Goal: Task Accomplishment & Management: Use online tool/utility

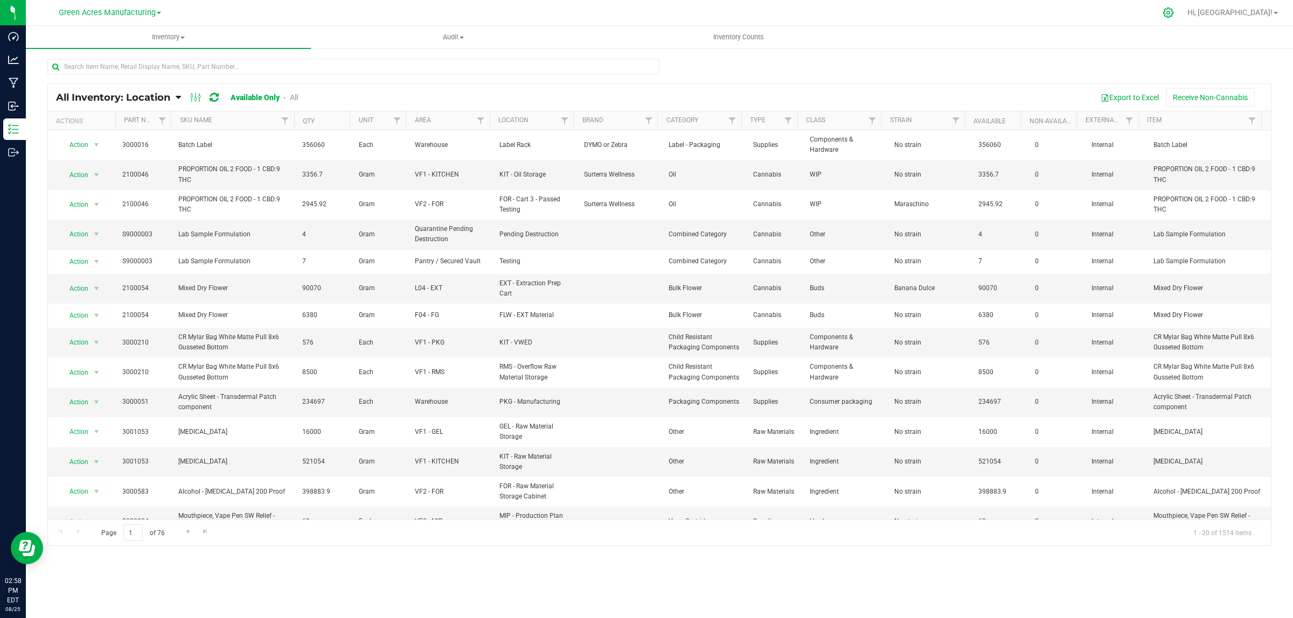
click at [1174, 8] on icon at bounding box center [1167, 12] width 11 height 11
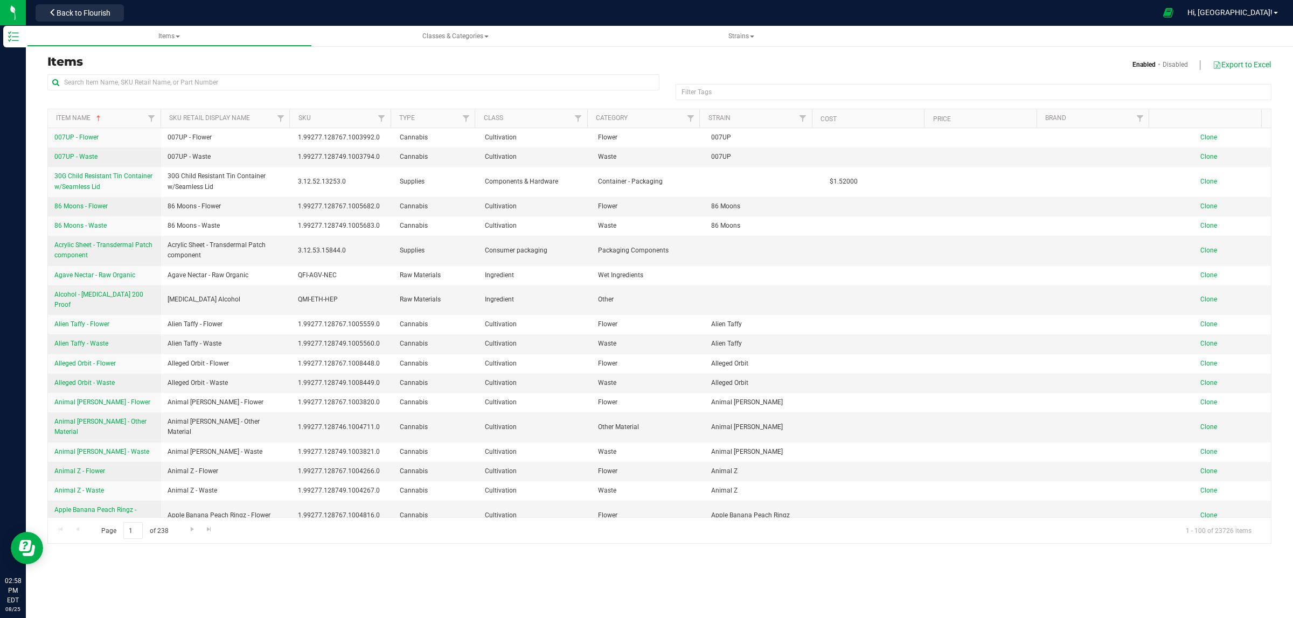
click at [828, 62] on div "Enabled Disabled Export to Excel" at bounding box center [969, 64] width 620 height 18
click at [527, 84] on input "text" at bounding box center [353, 82] width 612 height 16
click at [152, 86] on input "text" at bounding box center [353, 82] width 612 height 16
click at [152, 85] on input "text" at bounding box center [353, 82] width 612 height 16
paste input "1008373"
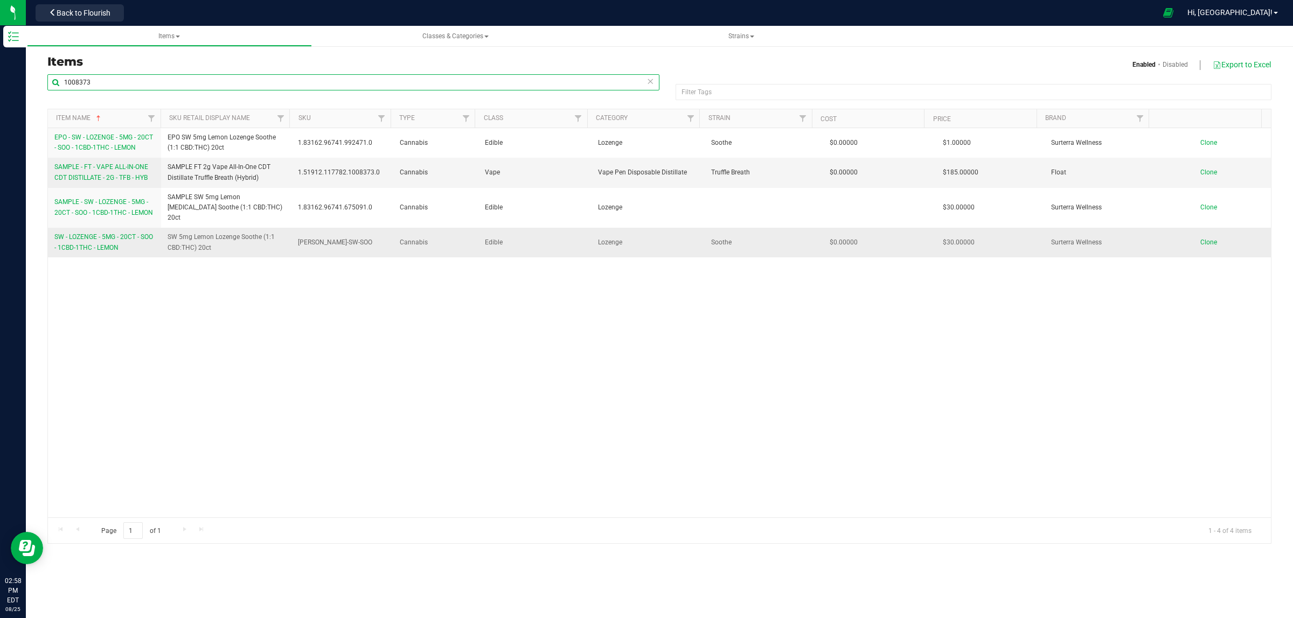
type input "1008373"
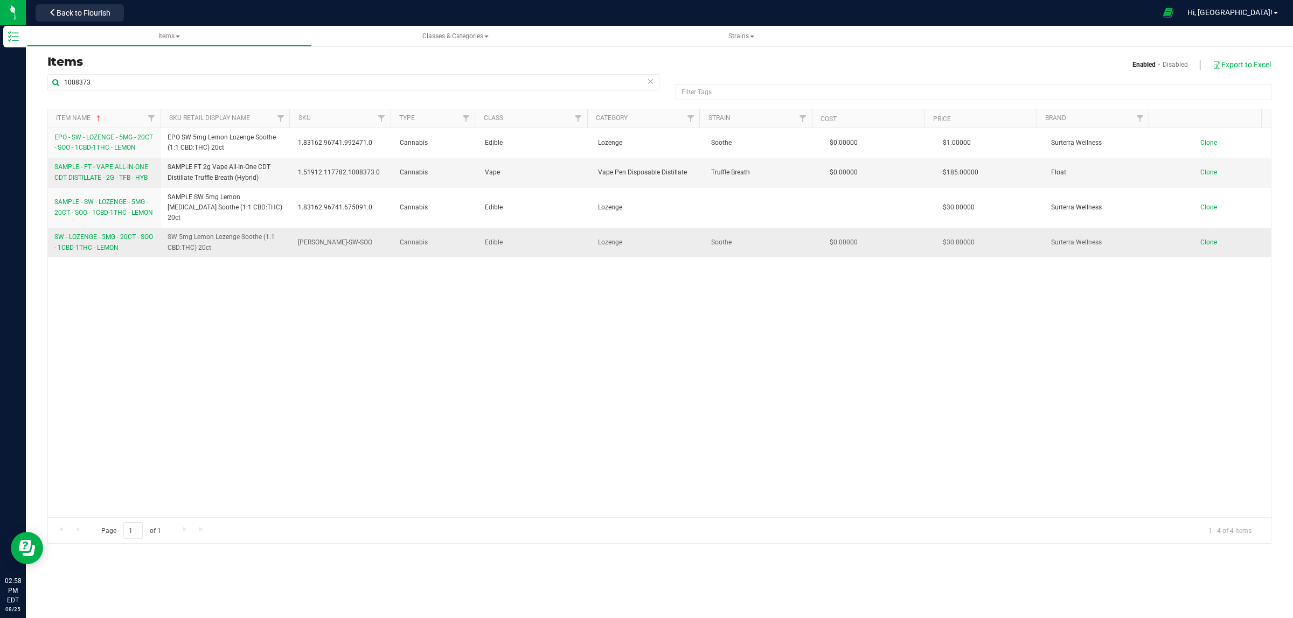
click at [66, 233] on span "SW - LOZENGE - 5MG - 20CT - SOO - 1CBD-1THC - LEMON" at bounding box center [103, 242] width 99 height 18
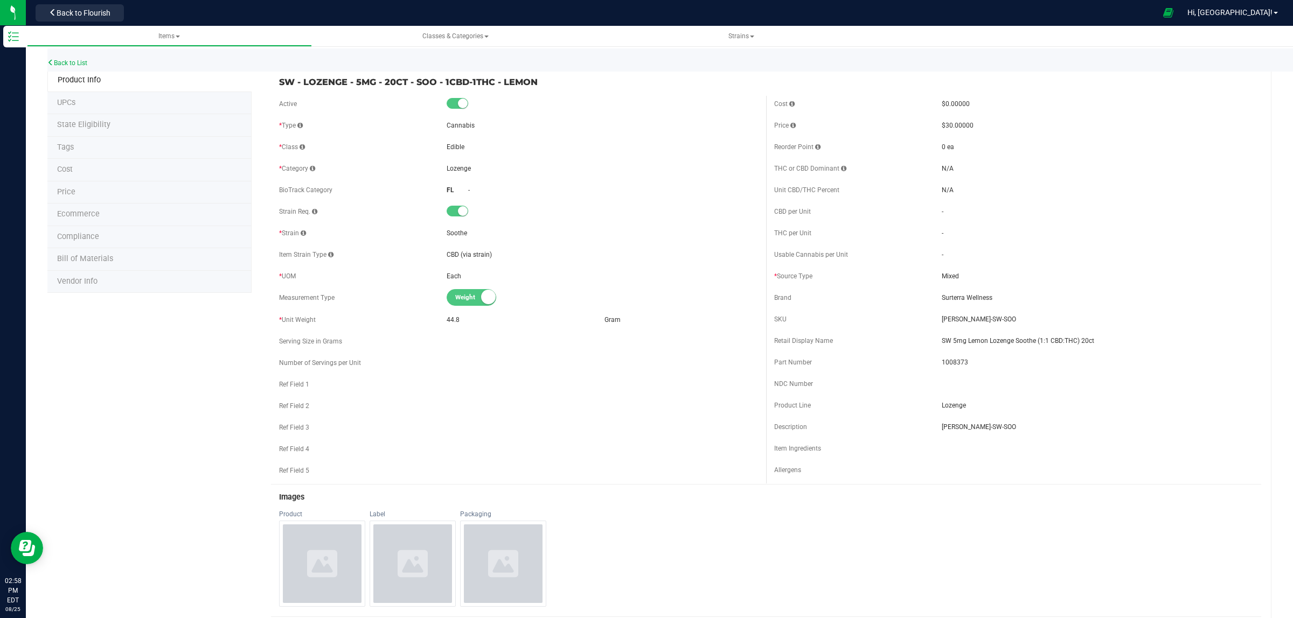
click at [89, 256] on span "Bill of Materials" at bounding box center [85, 258] width 56 height 9
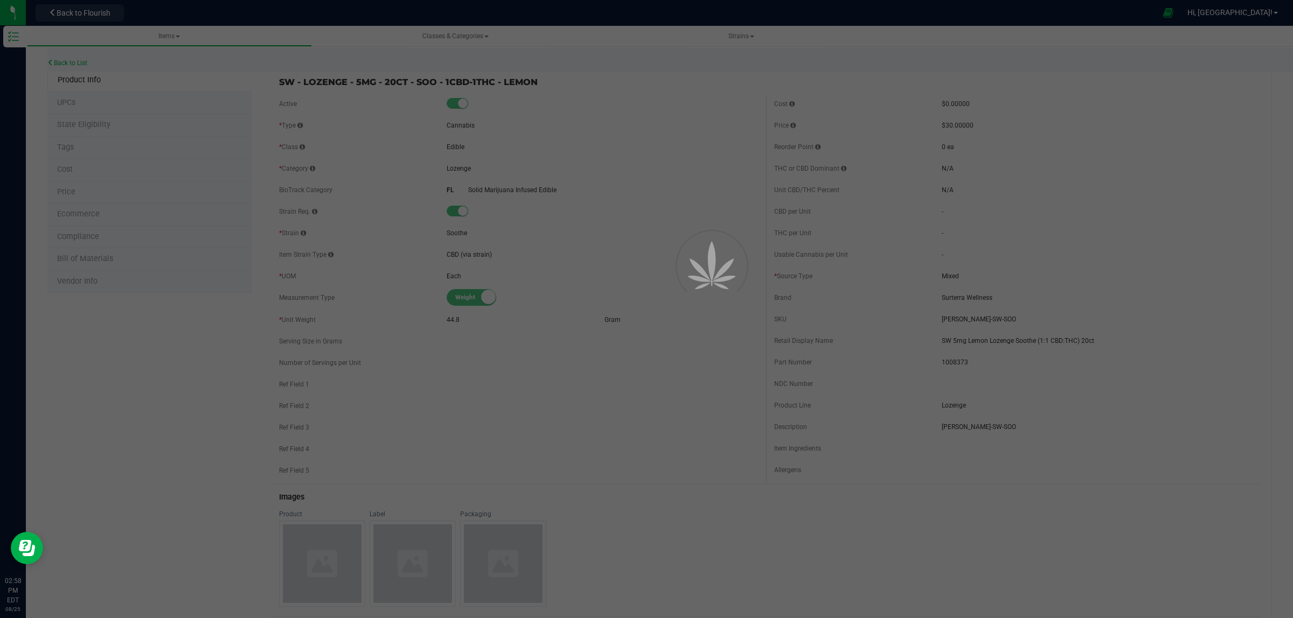
select select "3372"
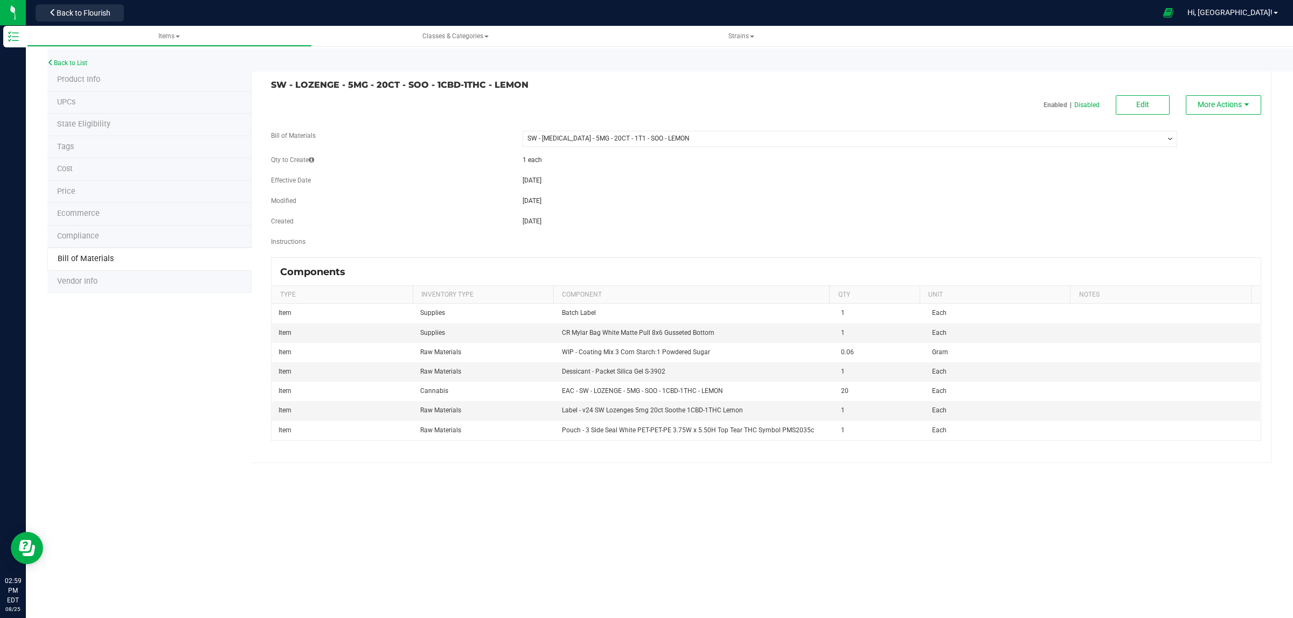
click at [729, 512] on div "Items Classes & Categories Strains Back to List Product Info UPCs State Eligibi…" at bounding box center [659, 322] width 1267 height 592
